Goal: Task Accomplishment & Management: Manage account settings

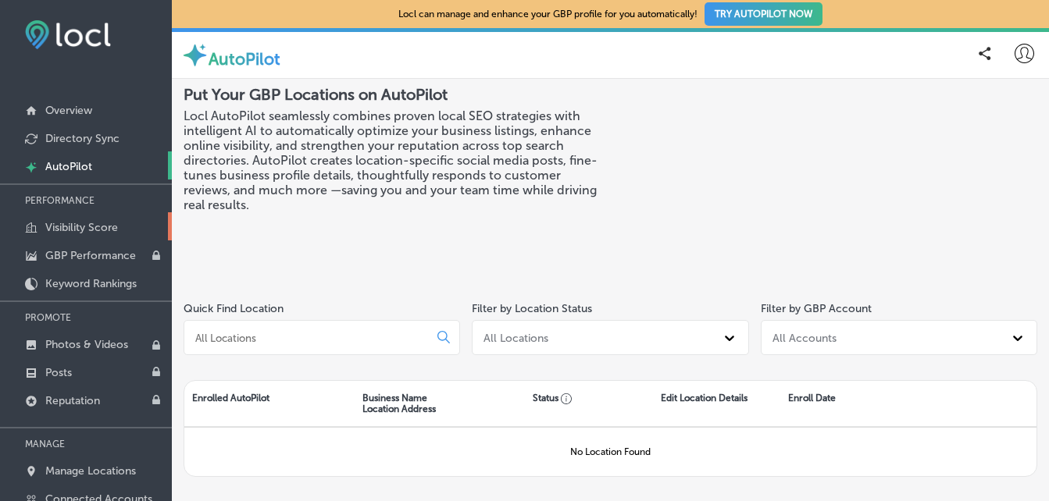
click at [81, 224] on p "Visibility Score" at bounding box center [81, 227] width 73 height 13
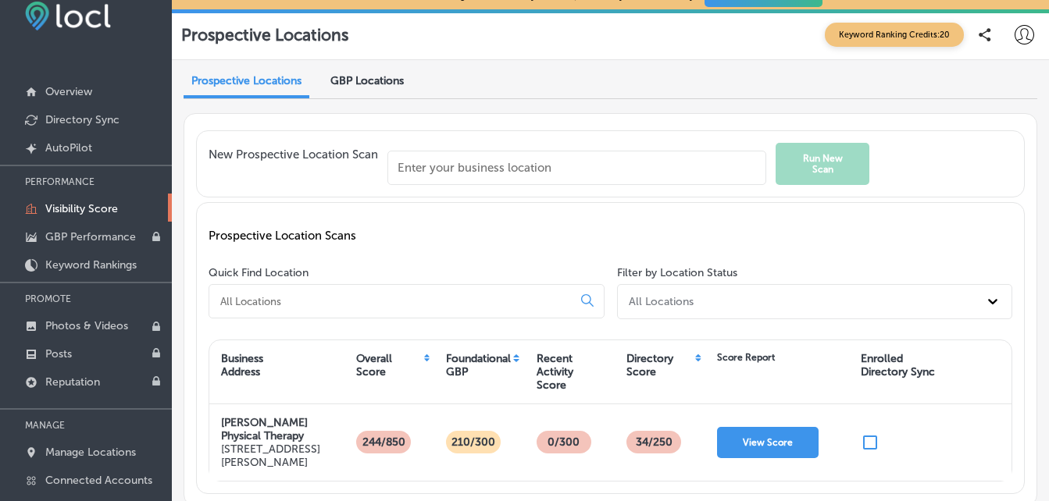
scroll to position [100, 0]
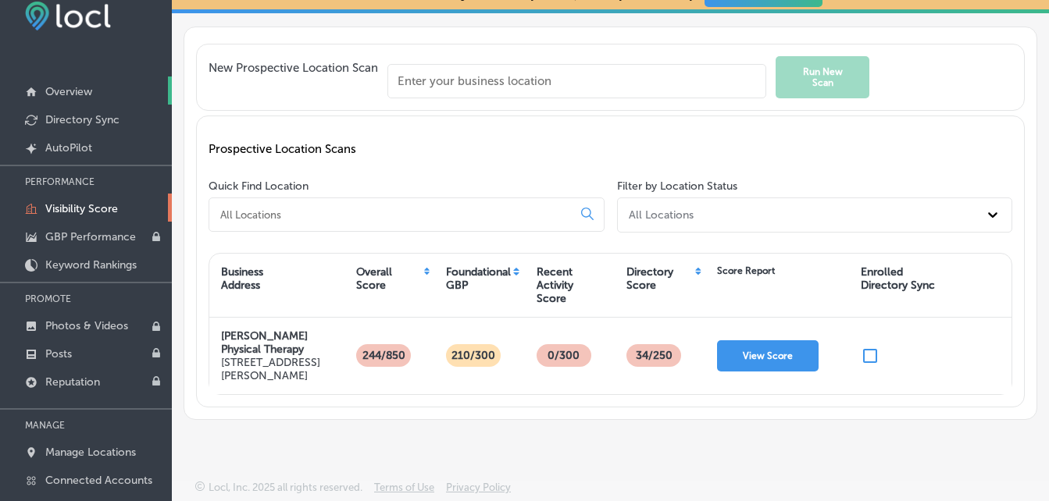
click at [76, 98] on p "Overview" at bounding box center [68, 91] width 47 height 13
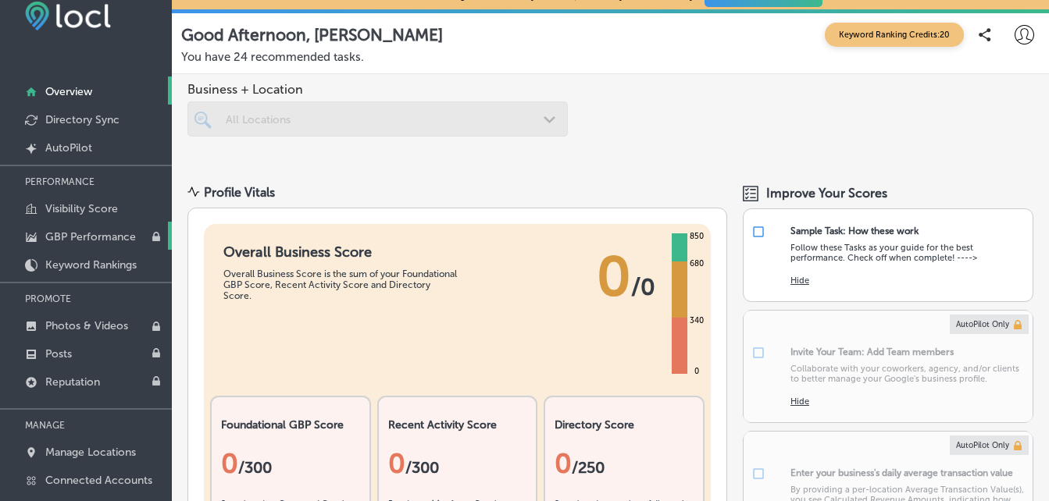
click at [91, 230] on link "GBP Performance" at bounding box center [86, 236] width 172 height 28
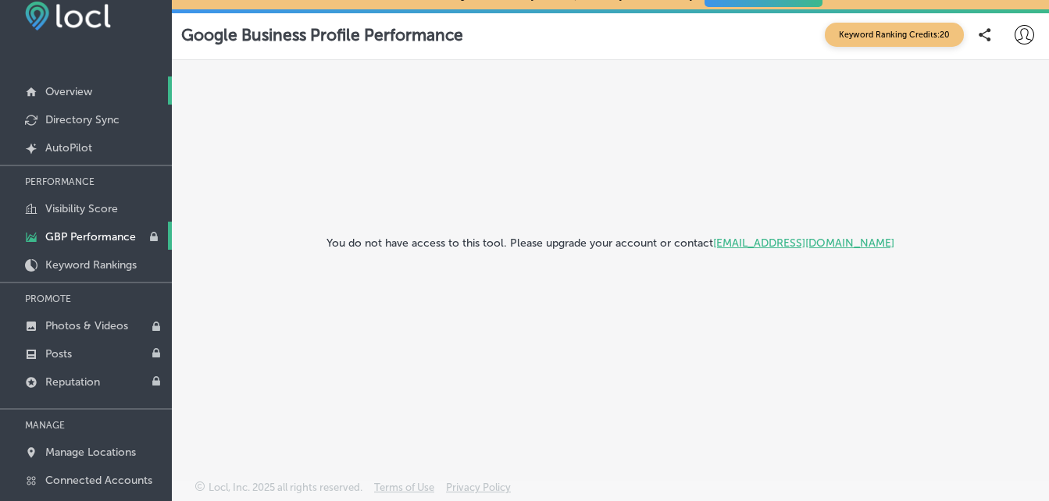
click at [81, 92] on p "Overview" at bounding box center [68, 91] width 47 height 13
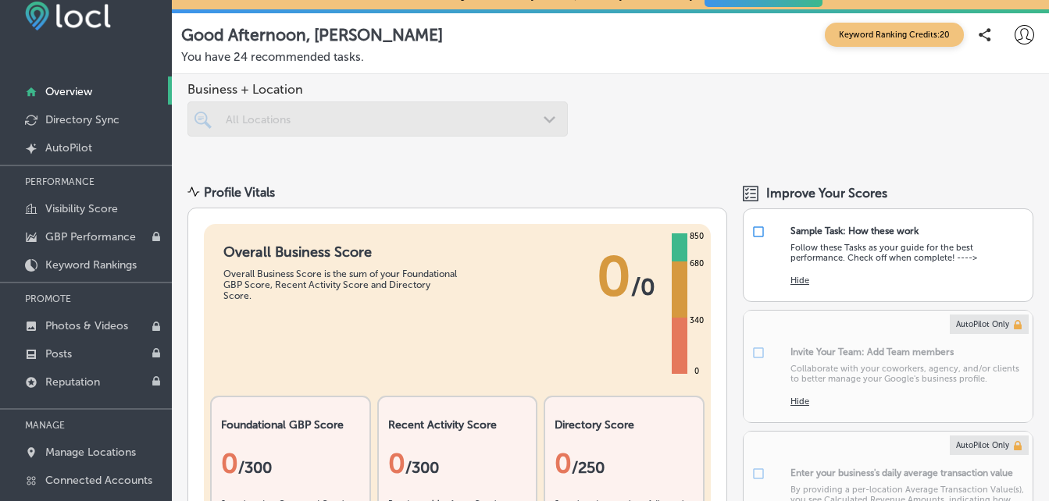
click at [486, 109] on div at bounding box center [377, 119] width 380 height 35
click at [480, 120] on div at bounding box center [377, 119] width 380 height 35
click at [537, 116] on div at bounding box center [377, 119] width 380 height 35
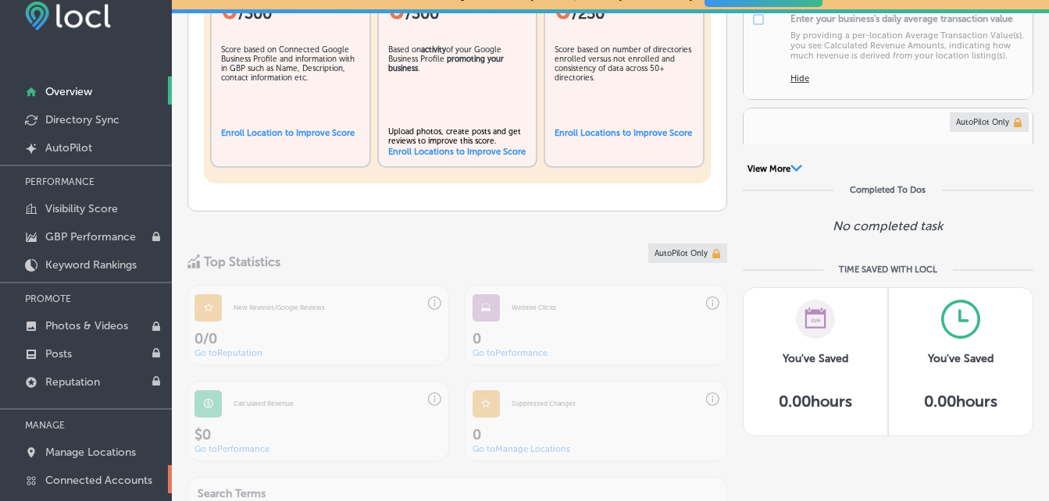
click at [120, 481] on p "Connected Accounts" at bounding box center [98, 480] width 107 height 13
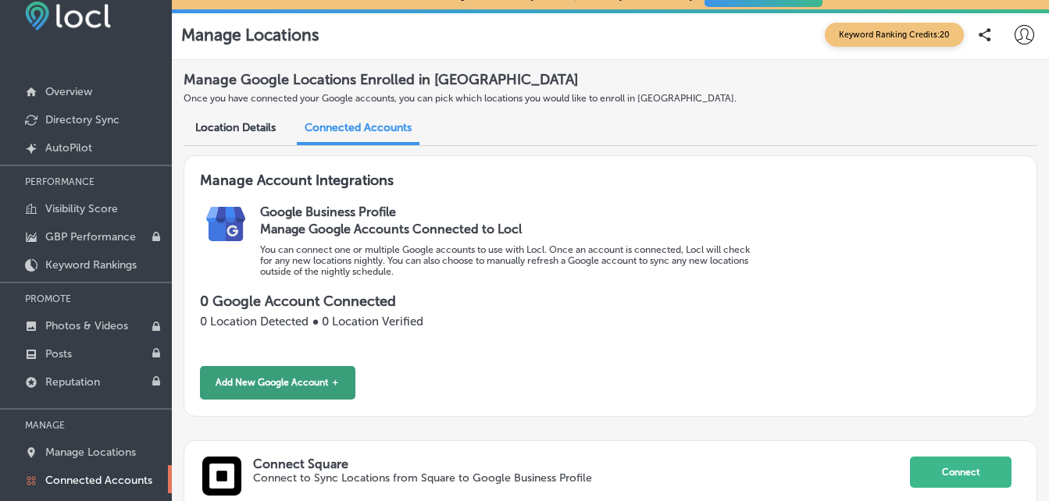
click at [282, 376] on button "Add New Google Account ＋" at bounding box center [277, 383] width 155 height 34
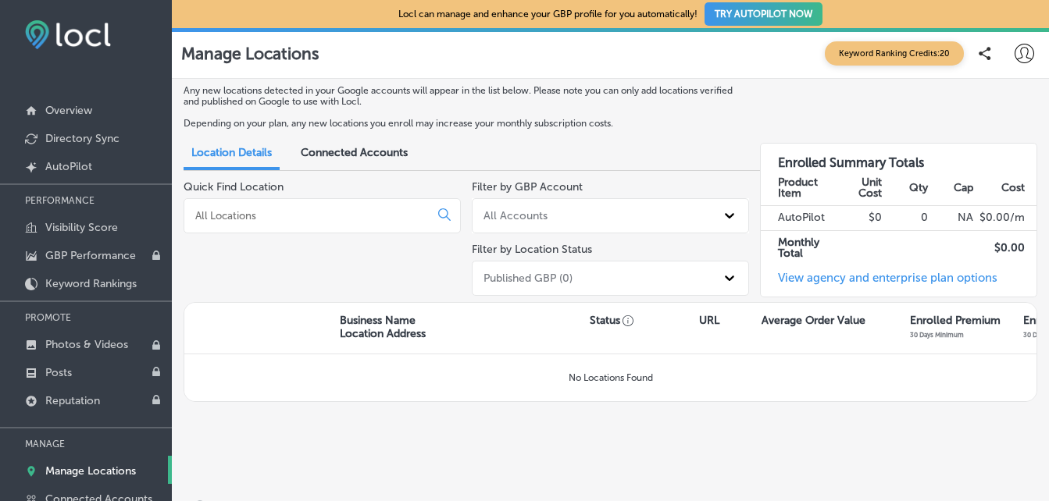
click at [105, 472] on p "Manage Locations" at bounding box center [90, 471] width 91 height 13
click at [119, 470] on p "Manage Locations" at bounding box center [90, 471] width 91 height 13
click at [135, 494] on p "Connected Accounts" at bounding box center [98, 499] width 107 height 13
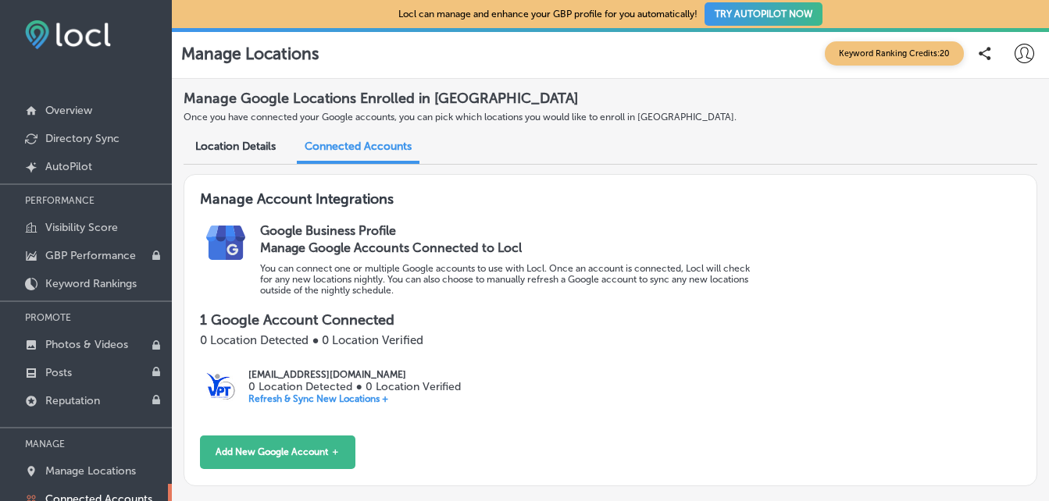
click at [283, 396] on p "Refresh & Sync New Locations +" at bounding box center [354, 399] width 212 height 11
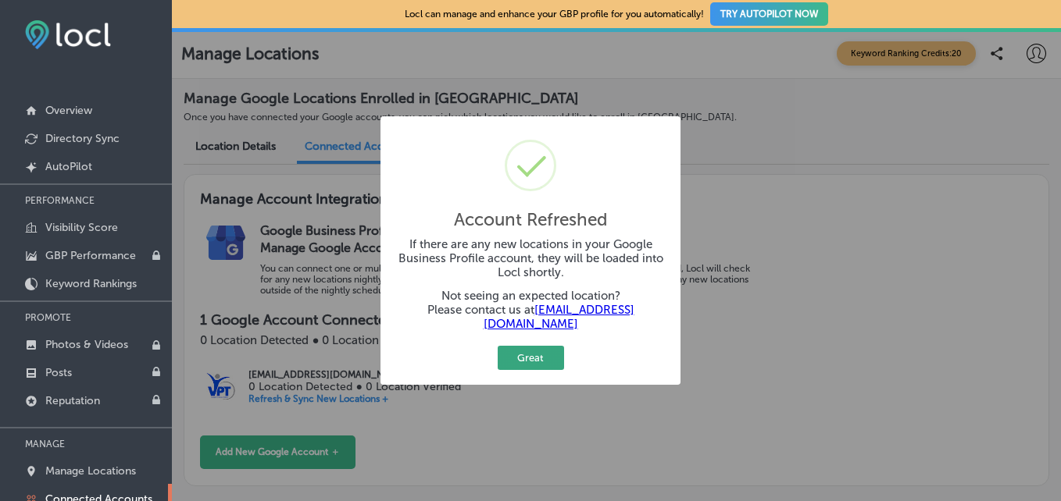
click at [542, 358] on button "Great" at bounding box center [531, 358] width 66 height 24
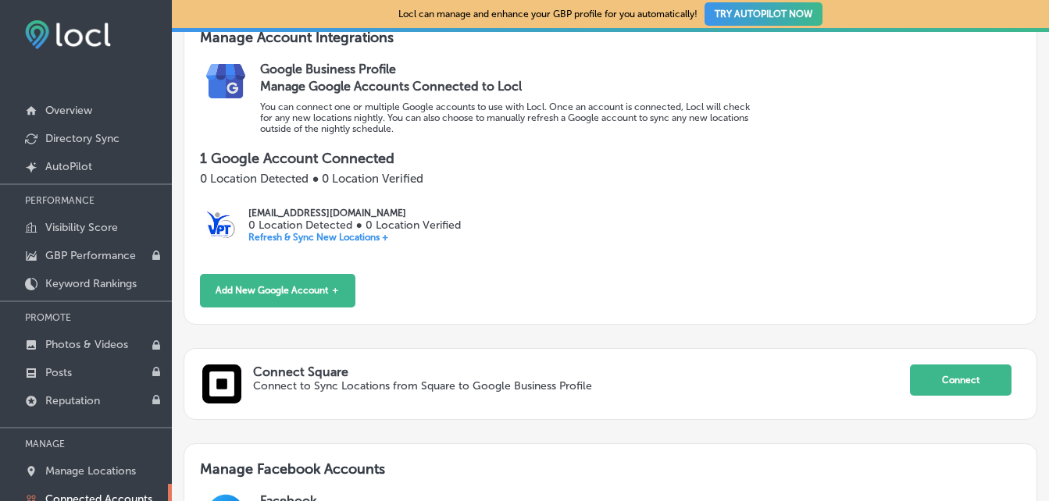
scroll to position [10, 0]
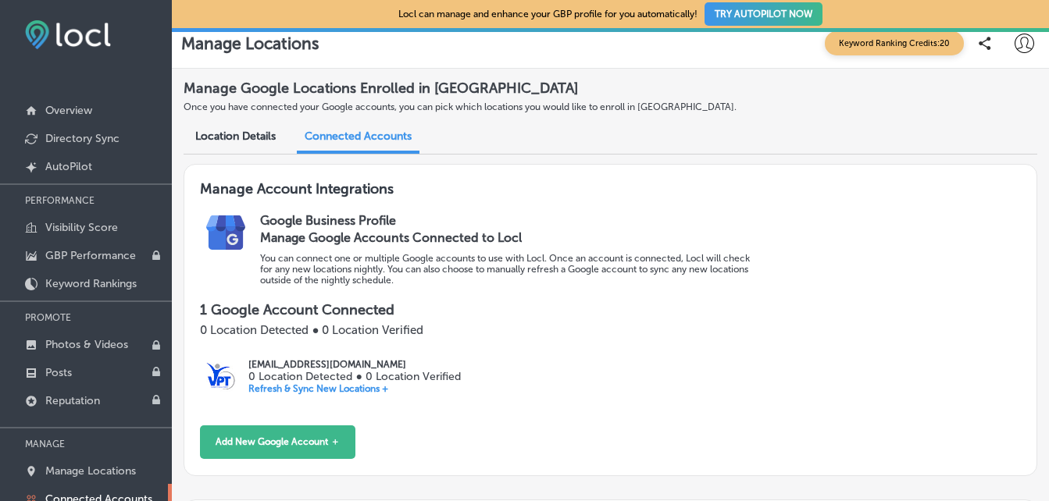
click at [257, 136] on span "Location Details" at bounding box center [235, 136] width 80 height 13
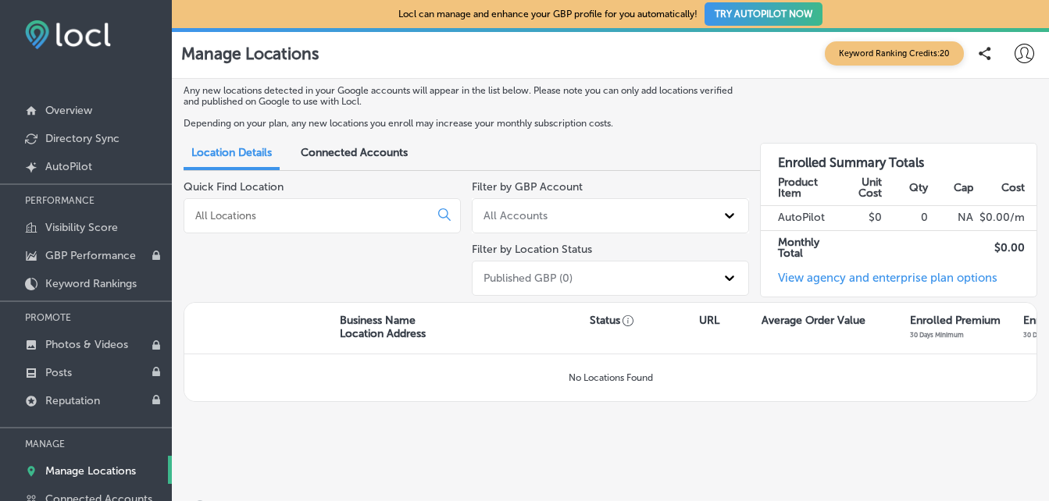
click at [236, 215] on input at bounding box center [310, 216] width 232 height 14
type input "3"
type input "[PERSON_NAME] physical therapy"
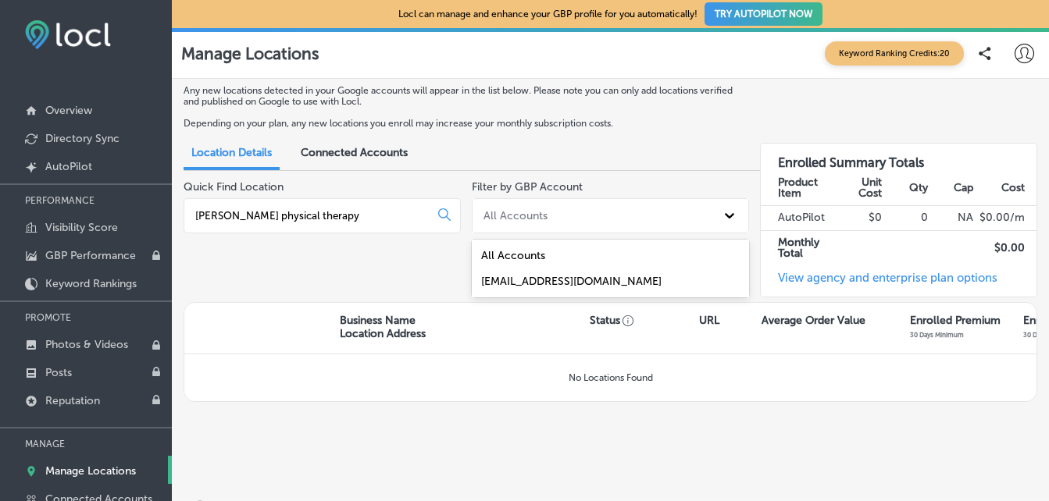
click at [537, 209] on div "All Accounts" at bounding box center [515, 215] width 64 height 13
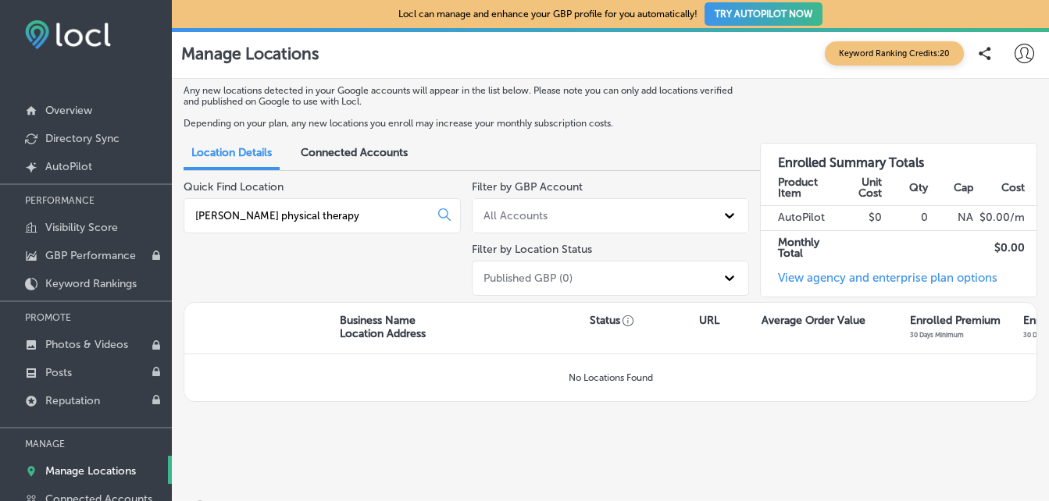
click at [537, 209] on div "All Accounts" at bounding box center [515, 215] width 64 height 13
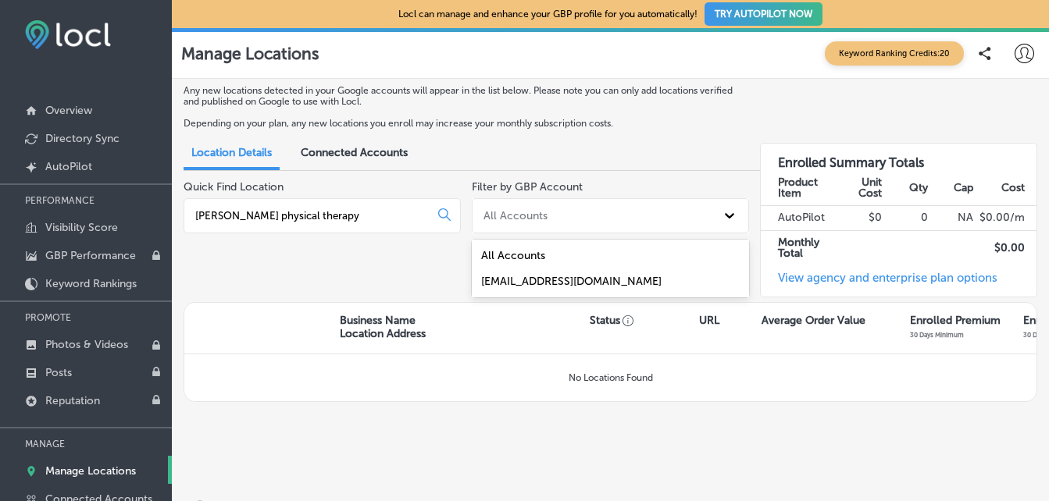
click at [537, 209] on div "All Accounts" at bounding box center [515, 215] width 64 height 13
click at [507, 281] on div "[EMAIL_ADDRESS][DOMAIN_NAME]" at bounding box center [610, 282] width 277 height 26
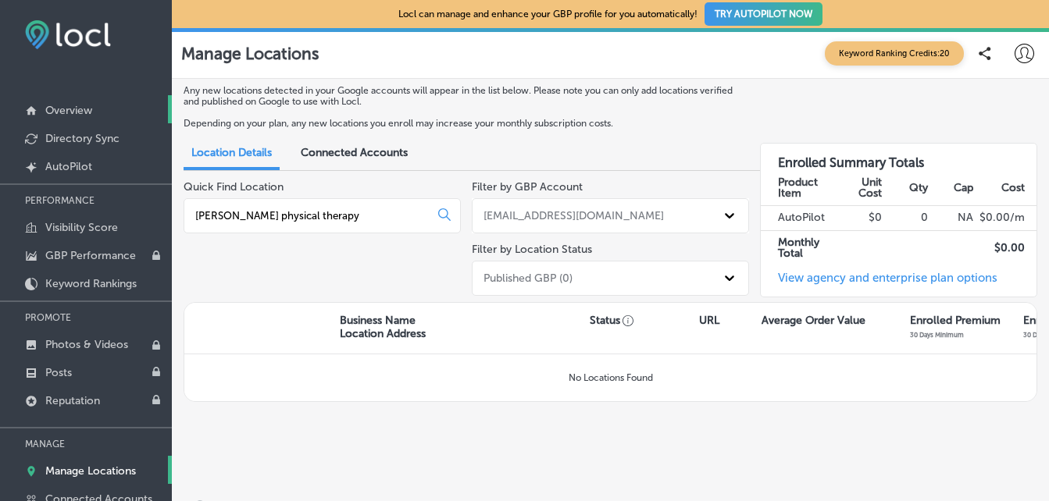
click at [95, 116] on link "Overview" at bounding box center [86, 109] width 172 height 28
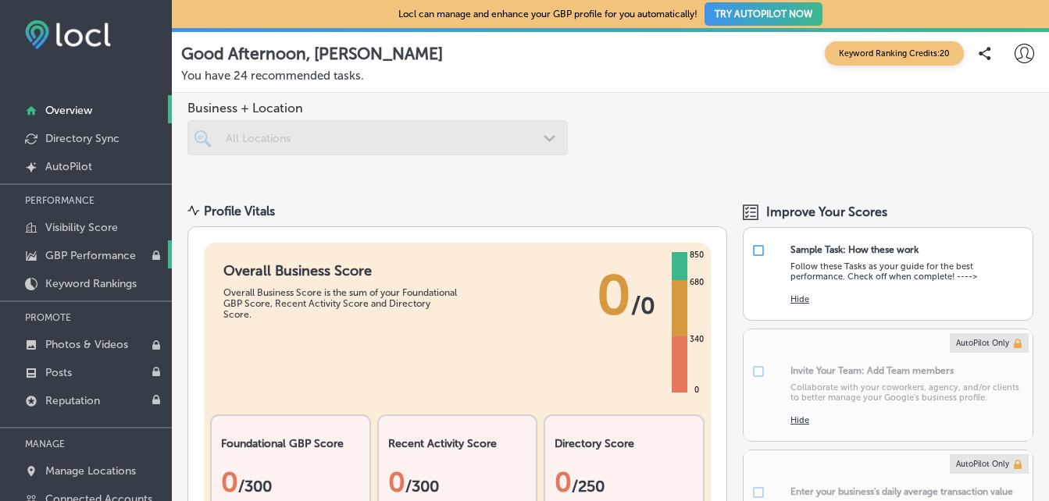
click at [76, 253] on p "GBP Performance" at bounding box center [90, 255] width 91 height 13
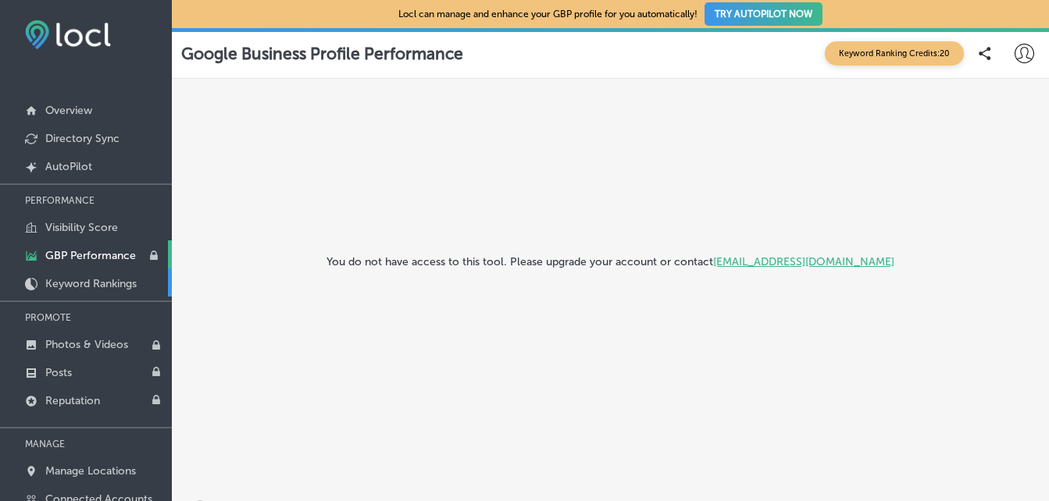
click at [168, 293] on link "Keyword Rankings" at bounding box center [86, 283] width 172 height 28
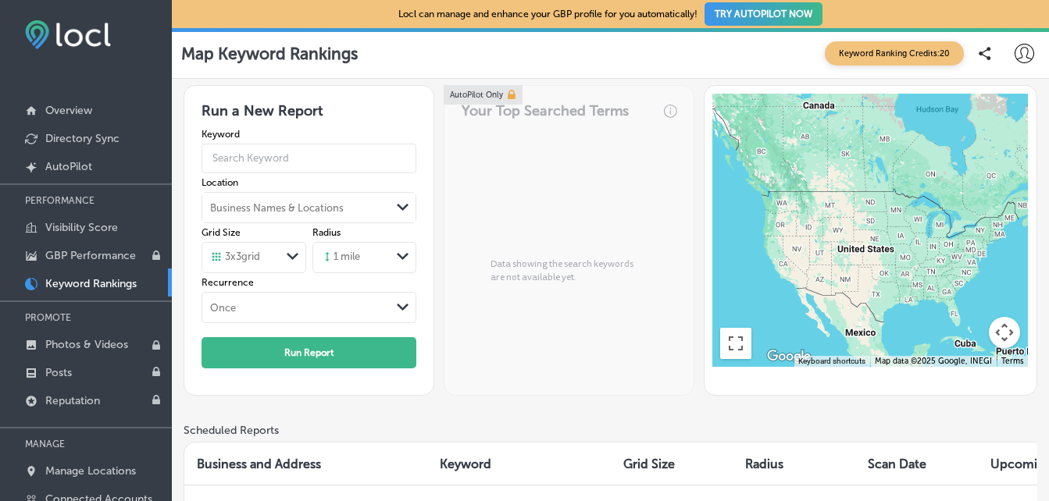
click at [169, 423] on div at bounding box center [86, 418] width 172 height 9
click at [137, 496] on p "Connected Accounts" at bounding box center [98, 499] width 107 height 13
